Goal: Information Seeking & Learning: Learn about a topic

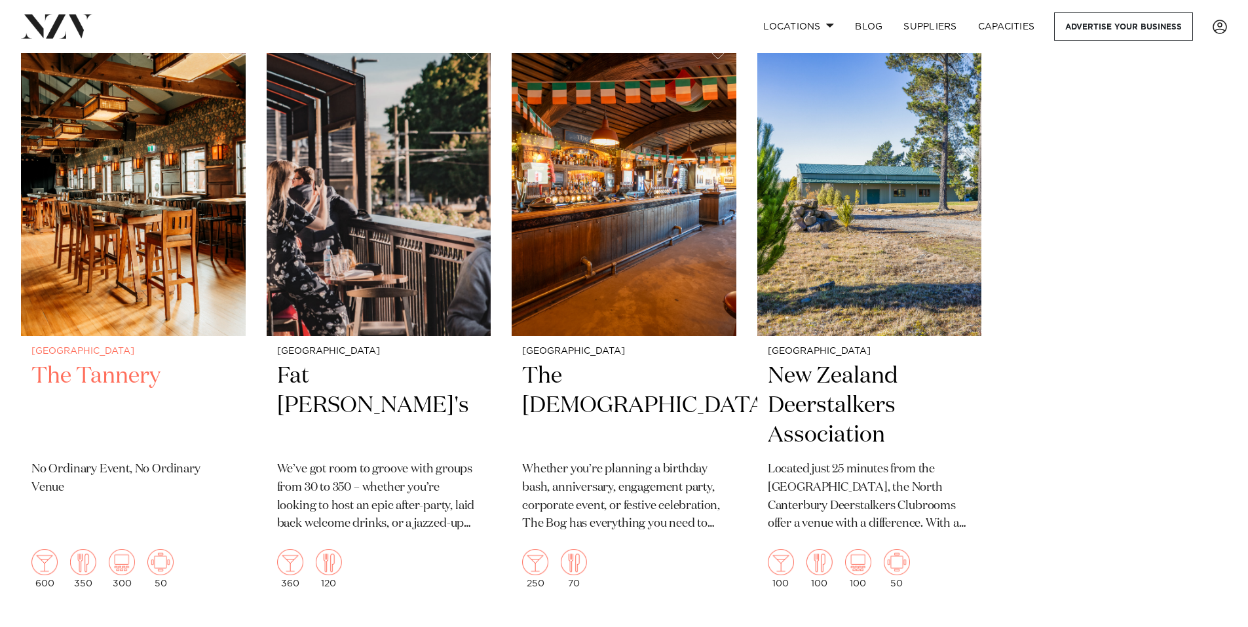
scroll to position [4061, 0]
click at [155, 300] on img at bounding box center [133, 184] width 225 height 301
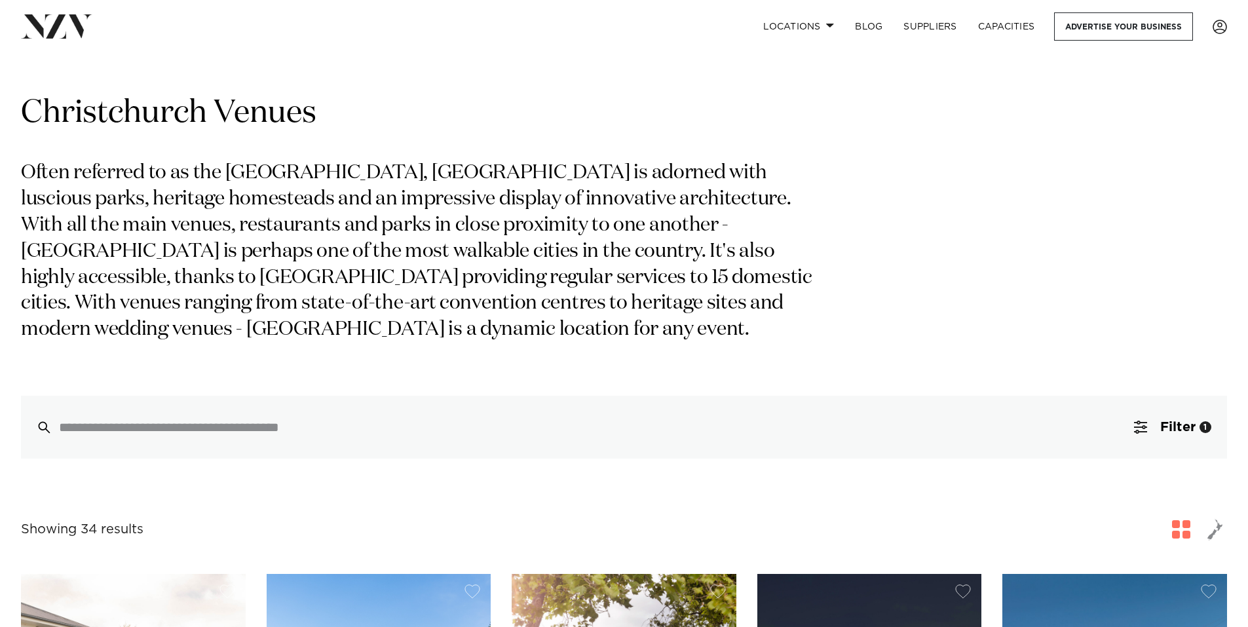
scroll to position [0, 0]
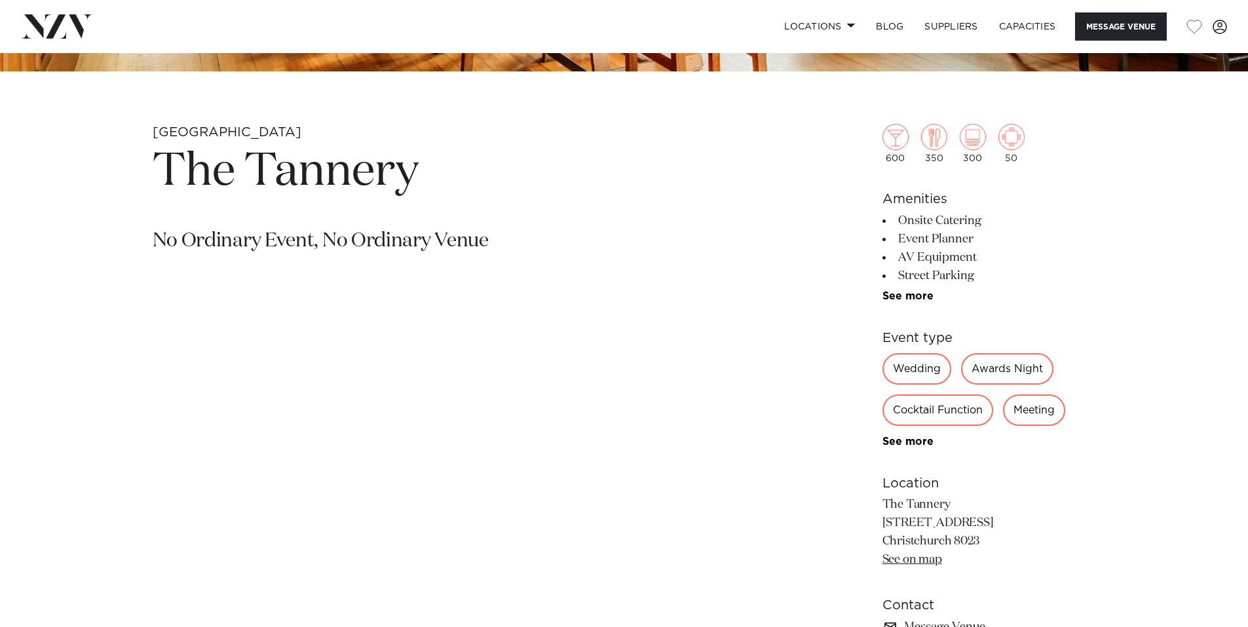
scroll to position [589, 0]
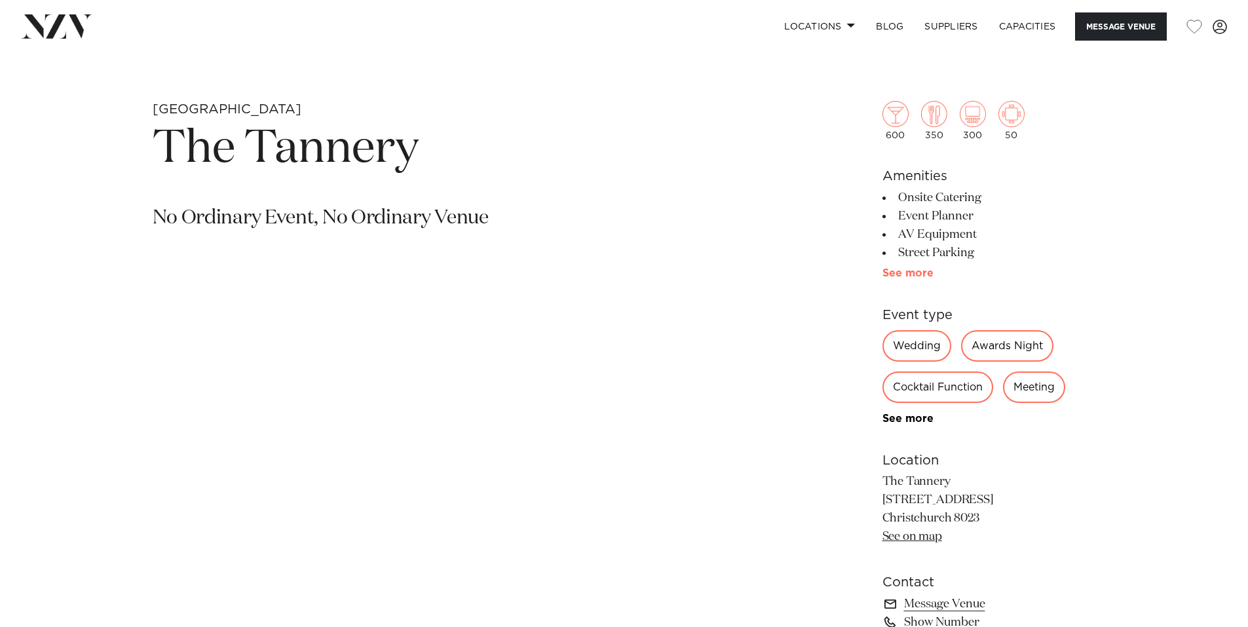
click at [930, 269] on link "See more" at bounding box center [933, 273] width 102 height 10
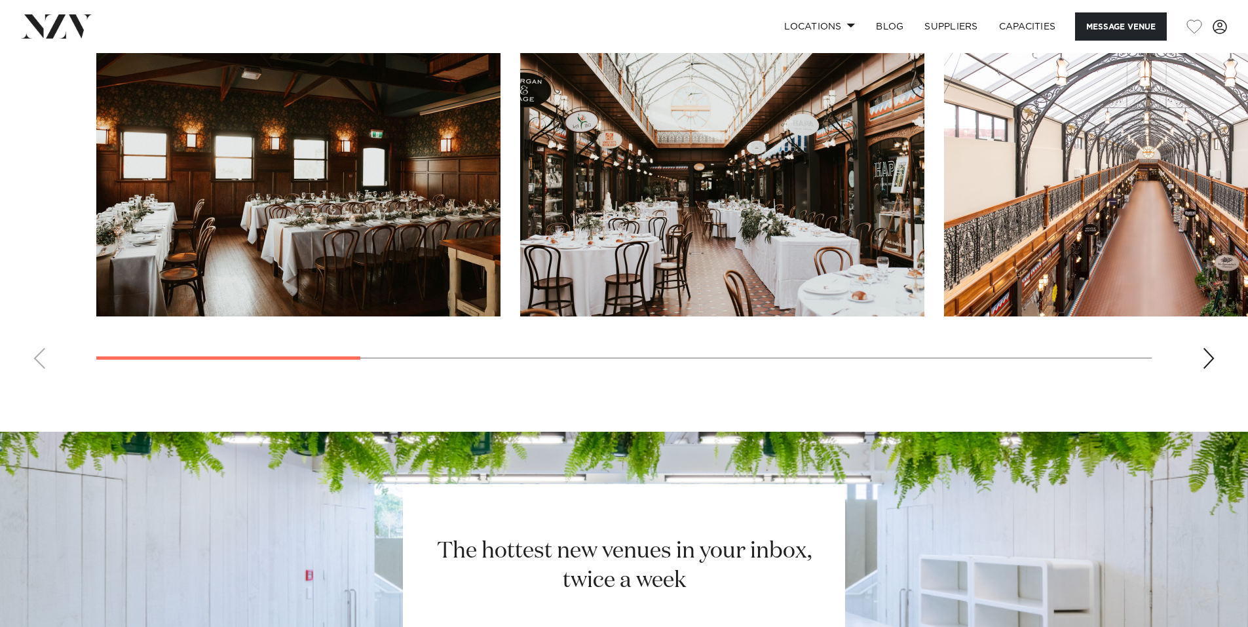
scroll to position [1311, 0]
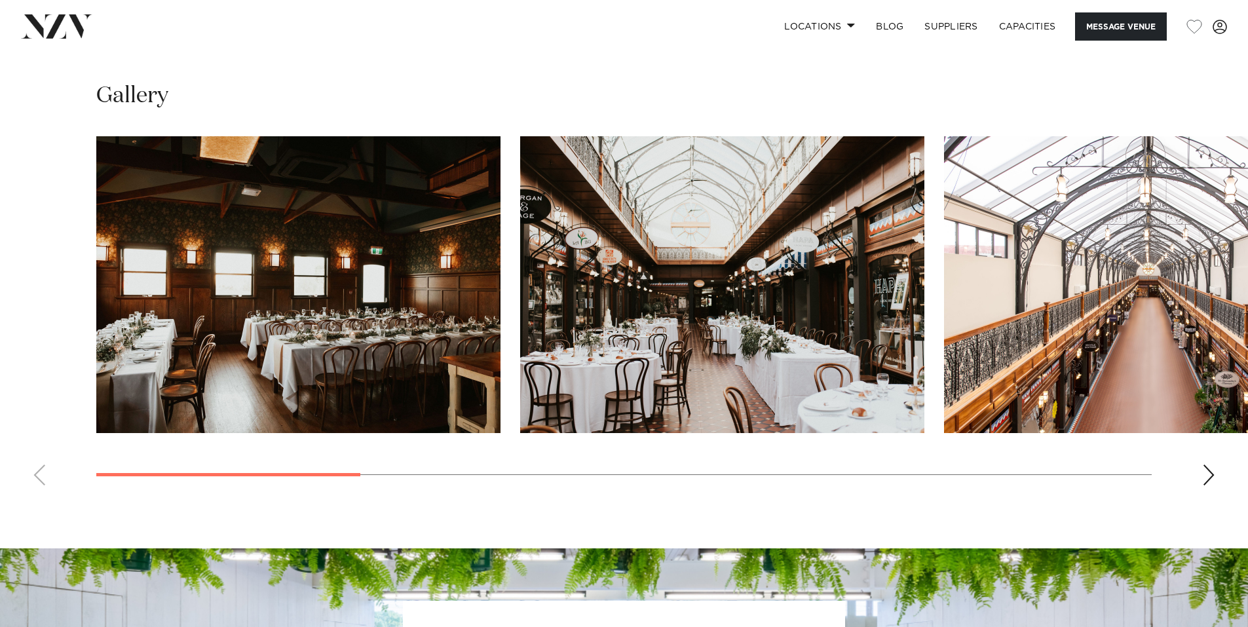
click at [1213, 477] on div "Next slide" at bounding box center [1208, 474] width 13 height 21
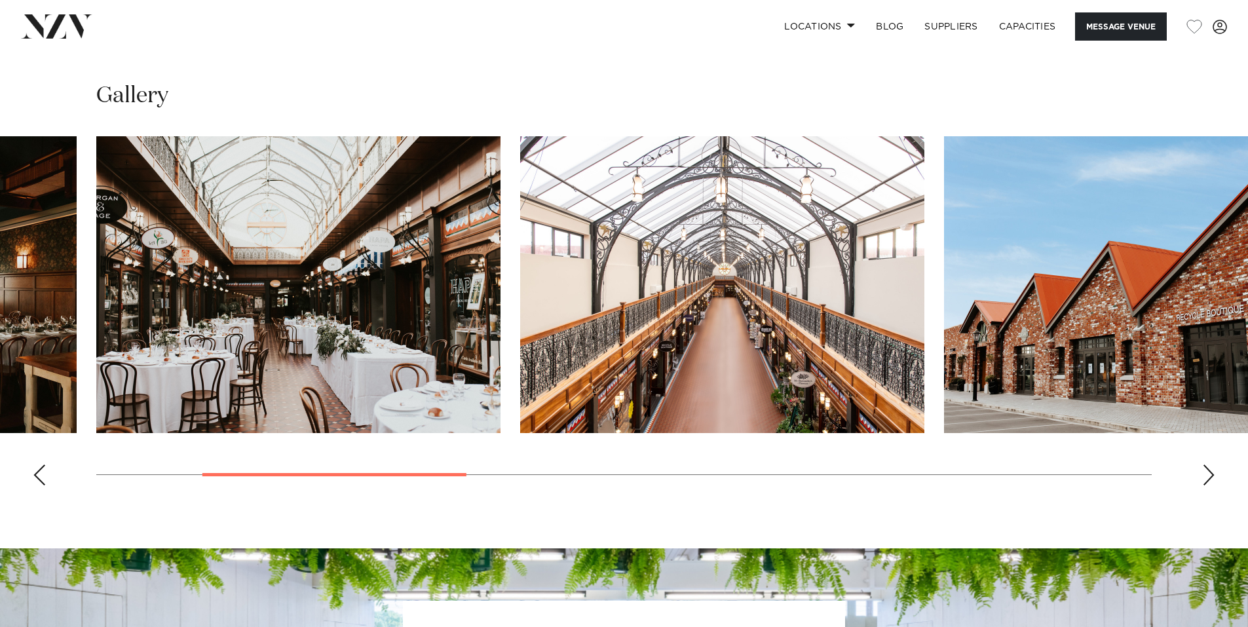
click at [1213, 477] on div "Next slide" at bounding box center [1208, 474] width 13 height 21
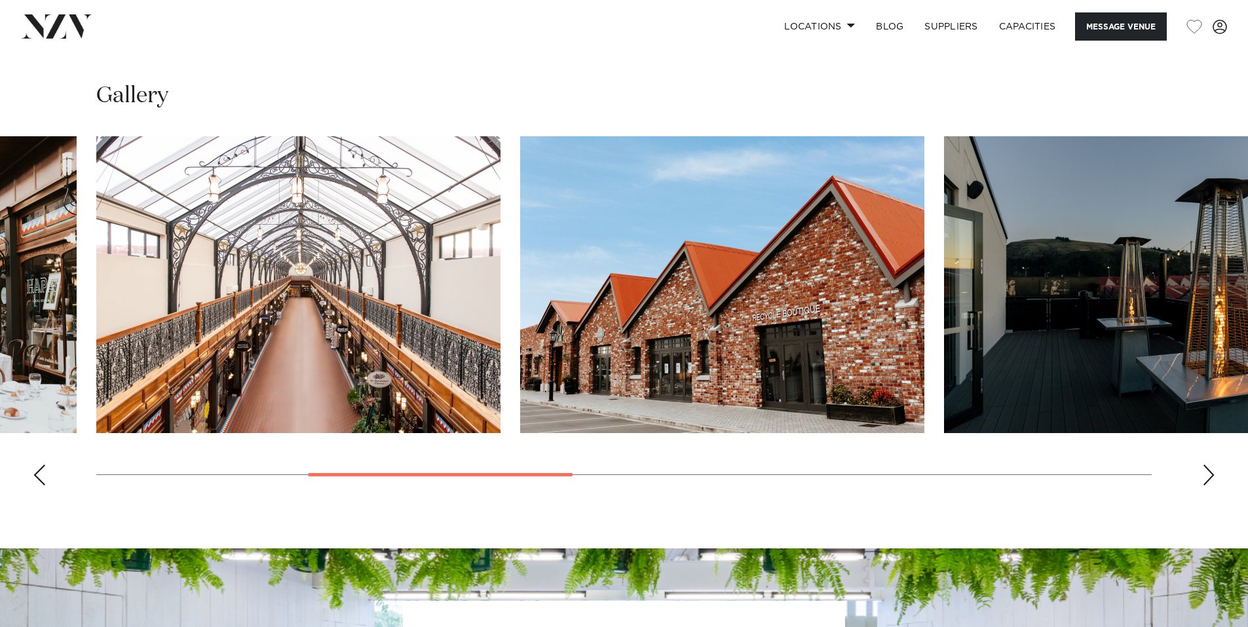
click at [1213, 477] on div "Next slide" at bounding box center [1208, 474] width 13 height 21
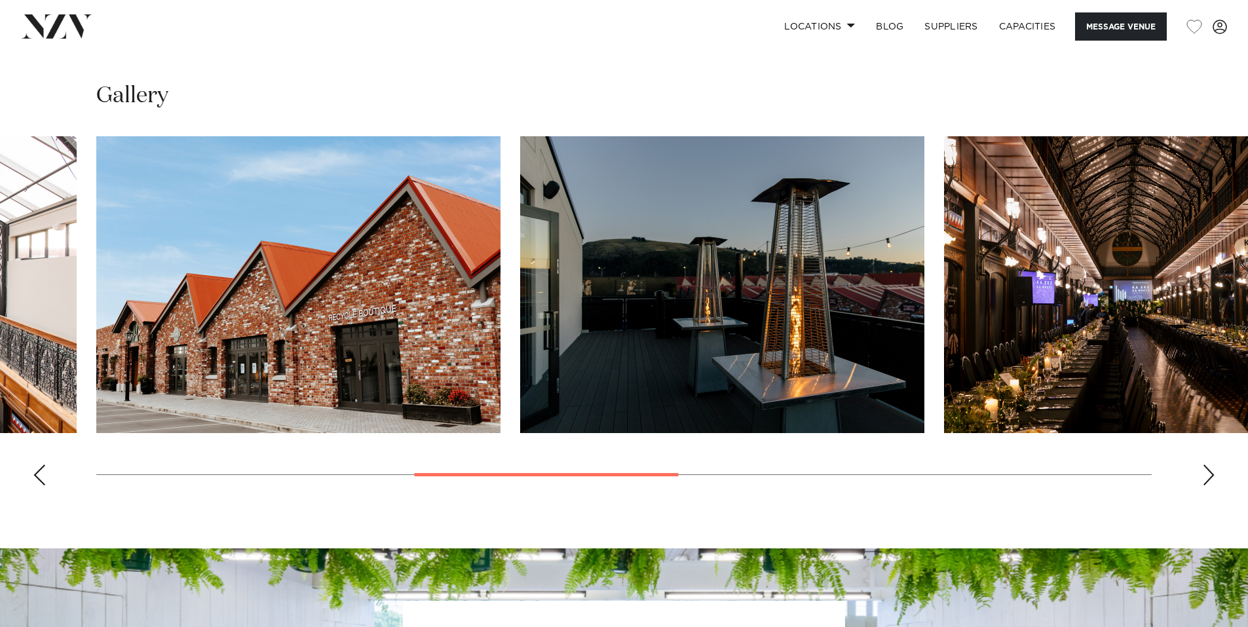
click at [1213, 477] on div "Next slide" at bounding box center [1208, 474] width 13 height 21
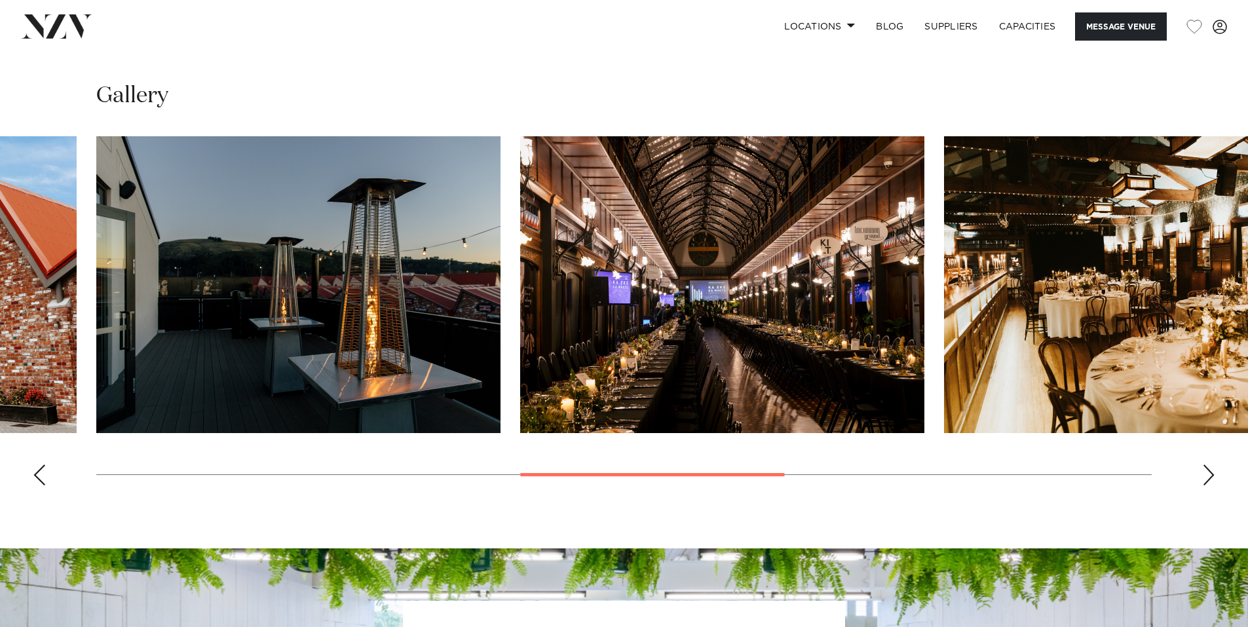
click at [1213, 477] on div "Next slide" at bounding box center [1208, 474] width 13 height 21
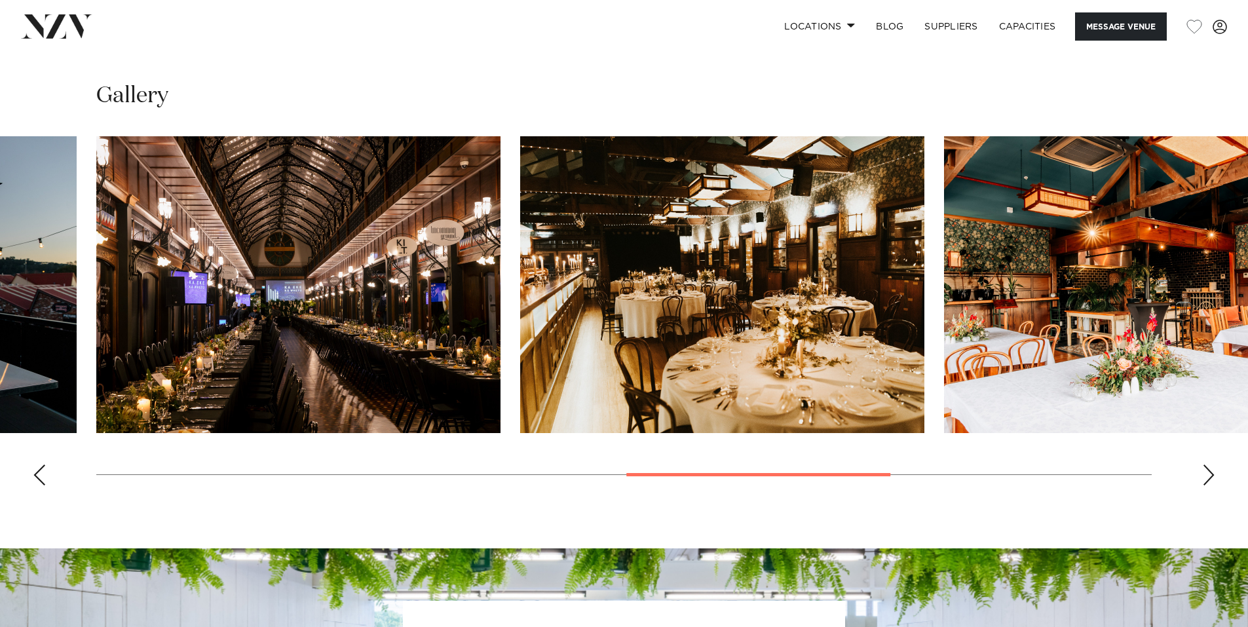
click at [1213, 477] on div "Next slide" at bounding box center [1208, 474] width 13 height 21
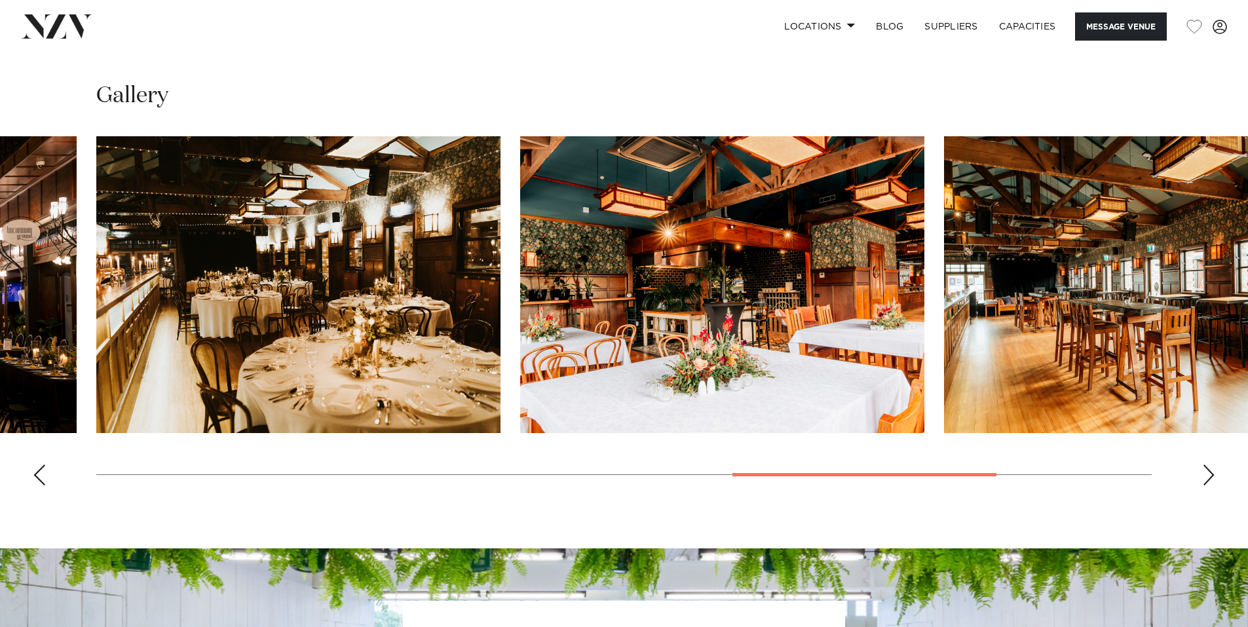
click at [1213, 477] on div "Next slide" at bounding box center [1208, 474] width 13 height 21
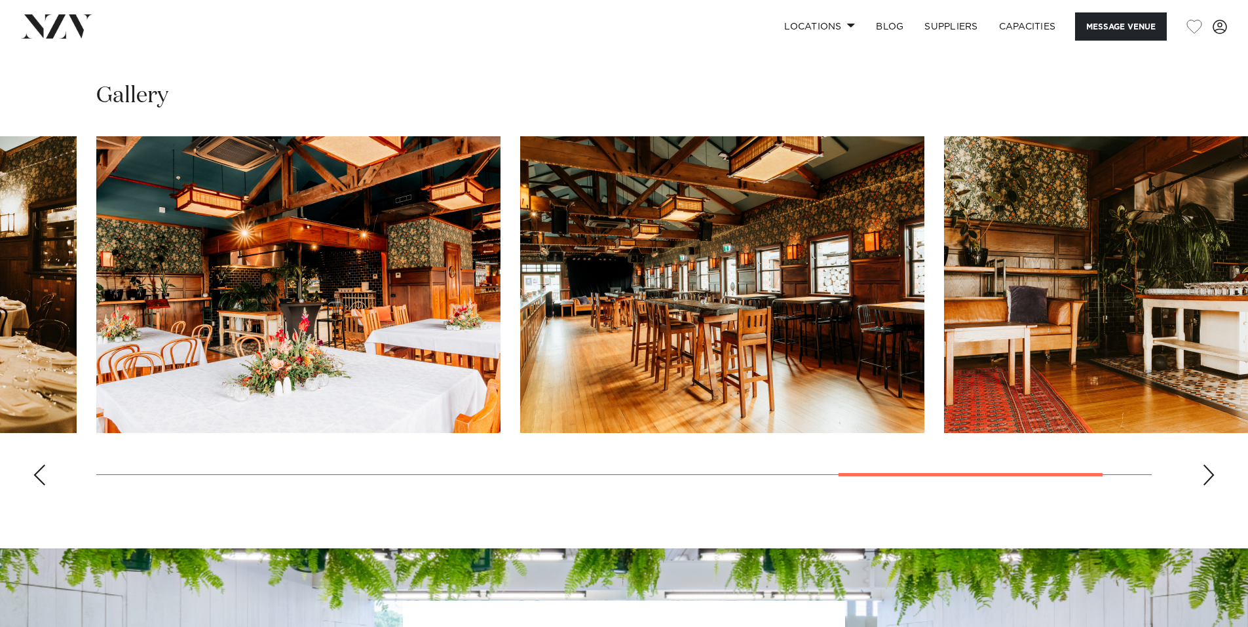
click at [1213, 477] on div "Next slide" at bounding box center [1208, 474] width 13 height 21
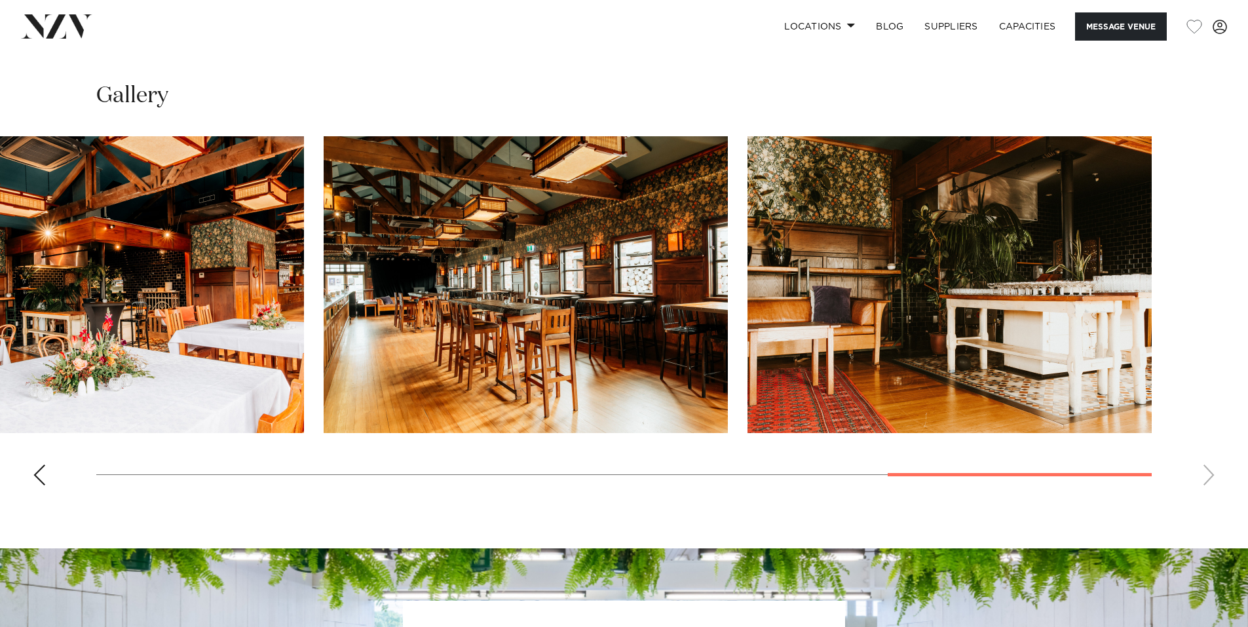
click at [1213, 477] on swiper-container at bounding box center [624, 316] width 1248 height 360
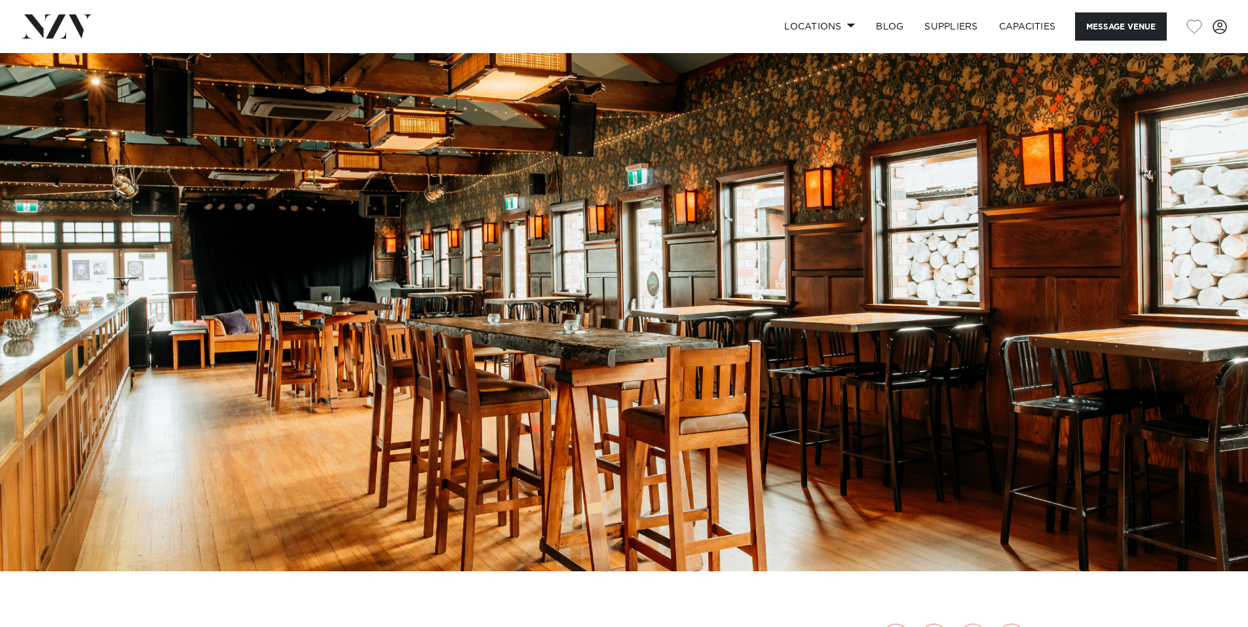
scroll to position [0, 0]
